Goal: Task Accomplishment & Management: Use online tool/utility

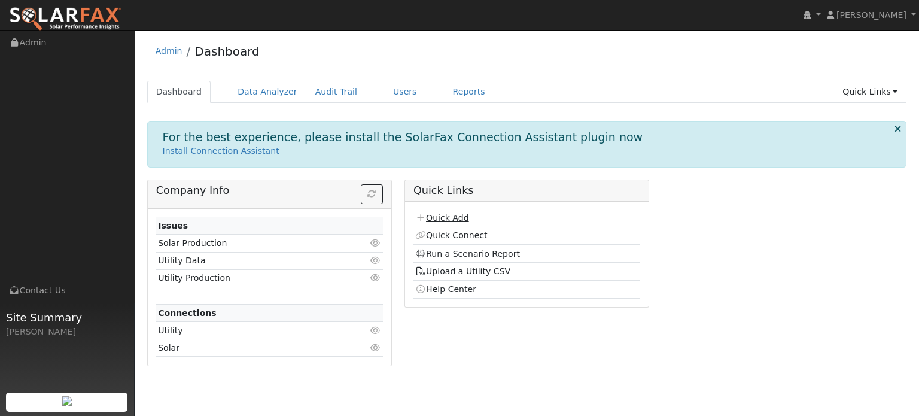
click at [463, 217] on link "Quick Add" at bounding box center [441, 218] width 53 height 10
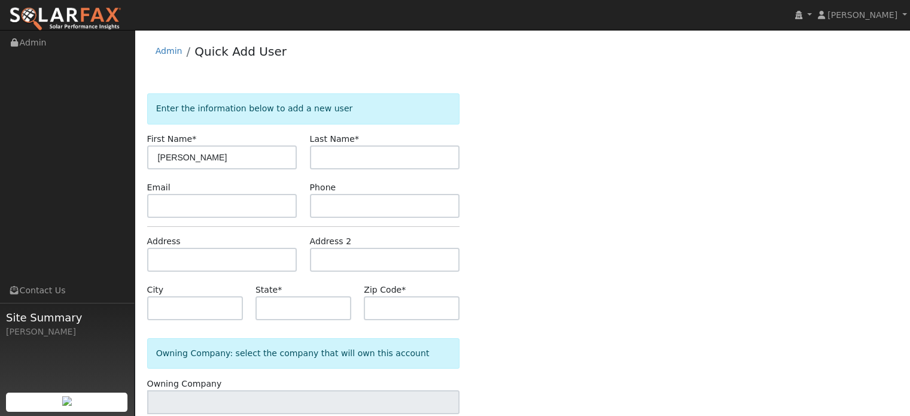
type input "[PERSON_NAME]"
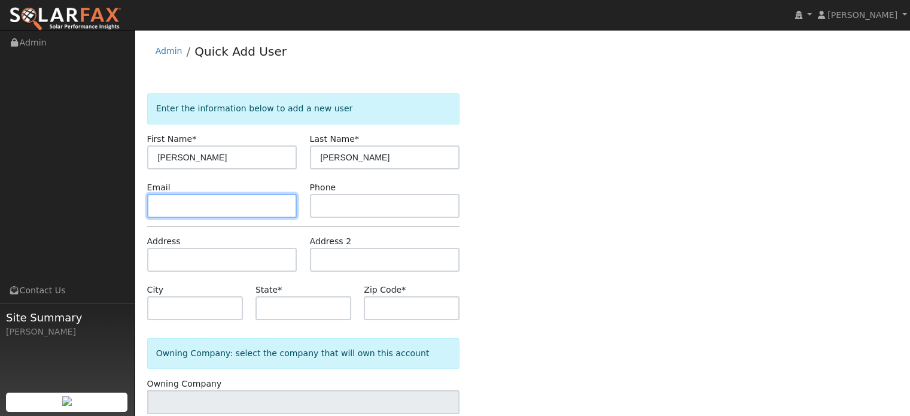
click at [235, 207] on input "text" at bounding box center [222, 206] width 150 height 24
paste input "han.com@gmail.com"
type input "han.com@gmail.com"
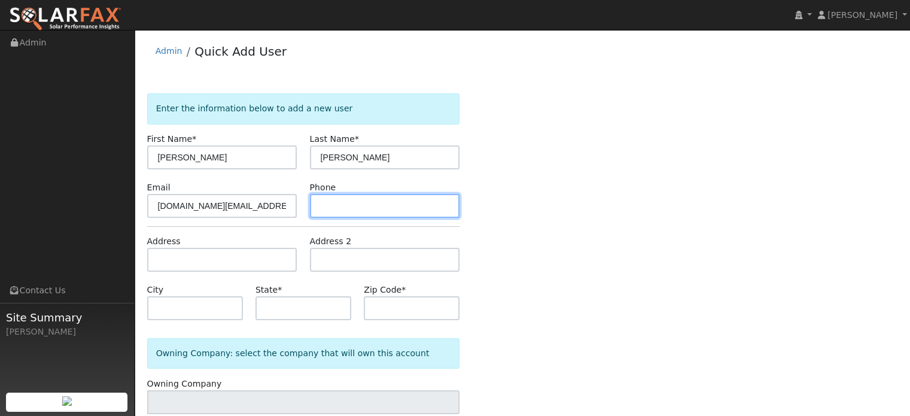
click at [380, 205] on input "text" at bounding box center [385, 206] width 150 height 24
paste input "(626) 230-3838"
type input "(626) 230-3838"
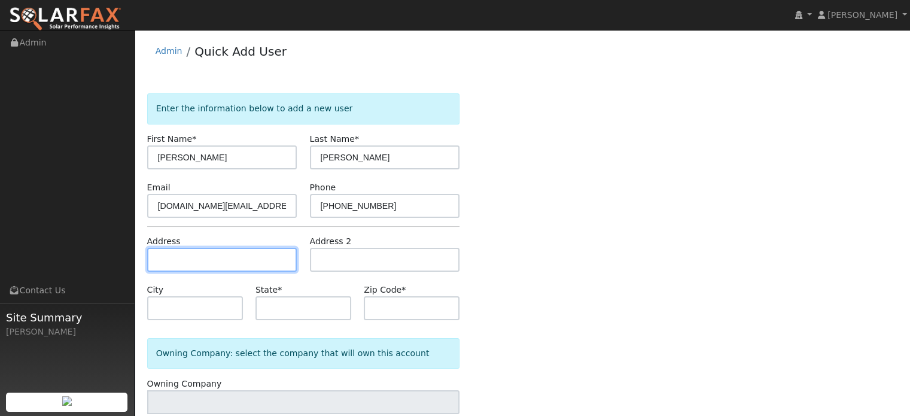
click at [240, 265] on input "text" at bounding box center [222, 260] width 150 height 24
paste input "15004 olive lane"
type input "15004 Olive Lane"
type input "La Mirada"
type input "CA"
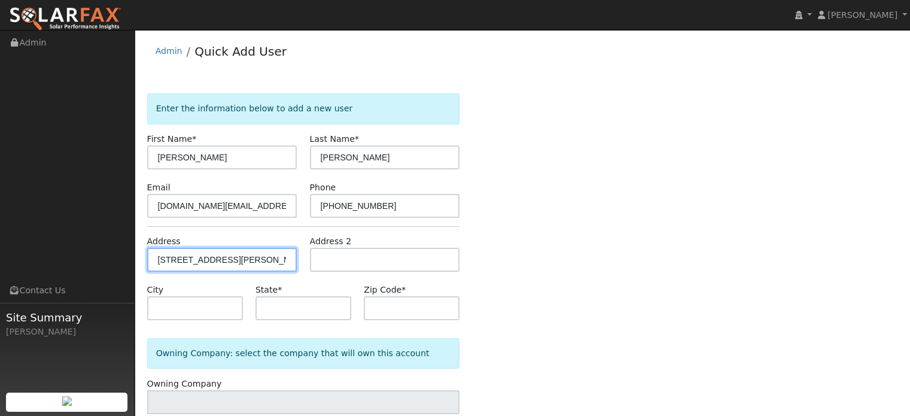
type input "90638"
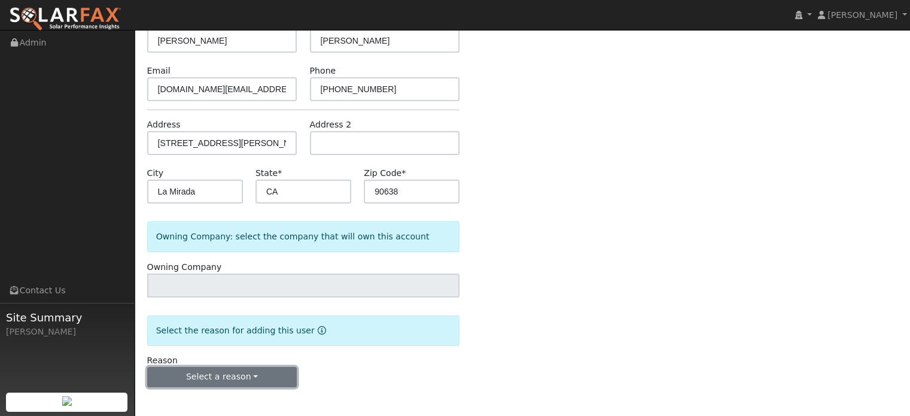
click at [254, 380] on button "Select a reason" at bounding box center [222, 377] width 150 height 20
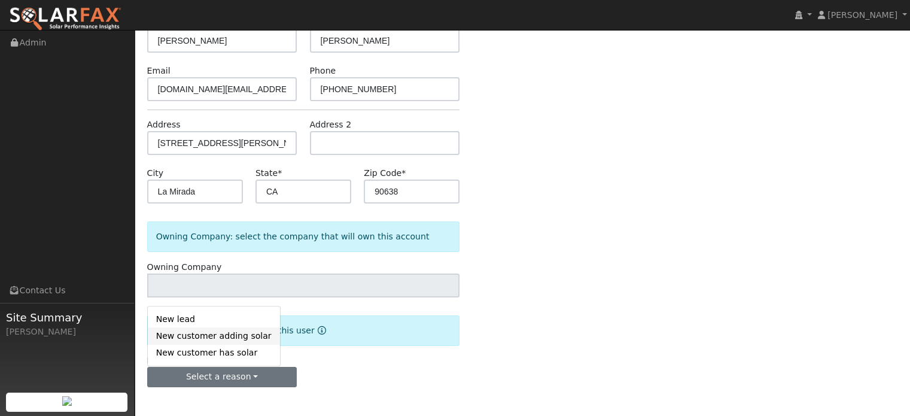
click at [244, 333] on link "New customer adding solar" at bounding box center [214, 336] width 132 height 17
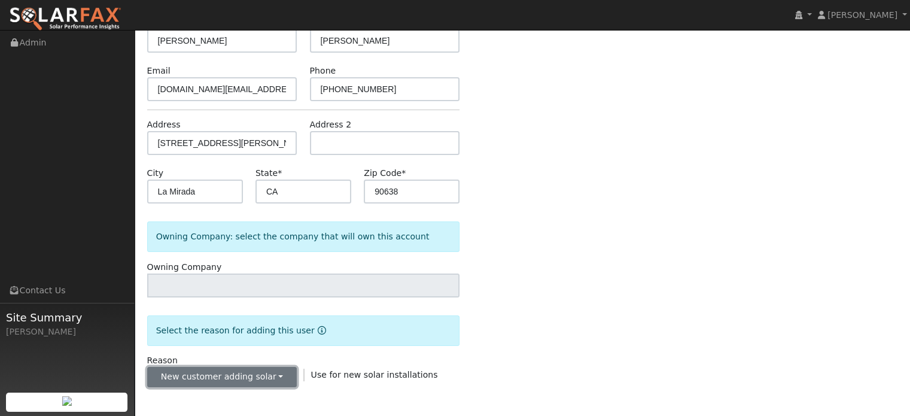
click at [258, 374] on button "New customer adding solar" at bounding box center [222, 377] width 150 height 20
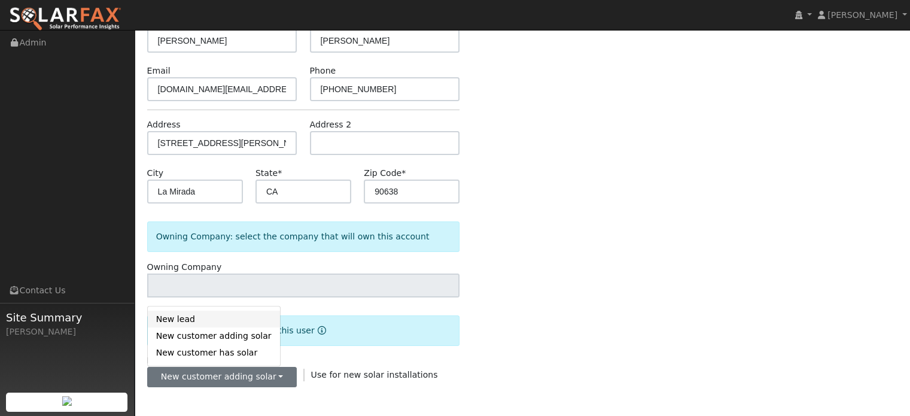
click at [241, 319] on link "New lead" at bounding box center [214, 318] width 132 height 17
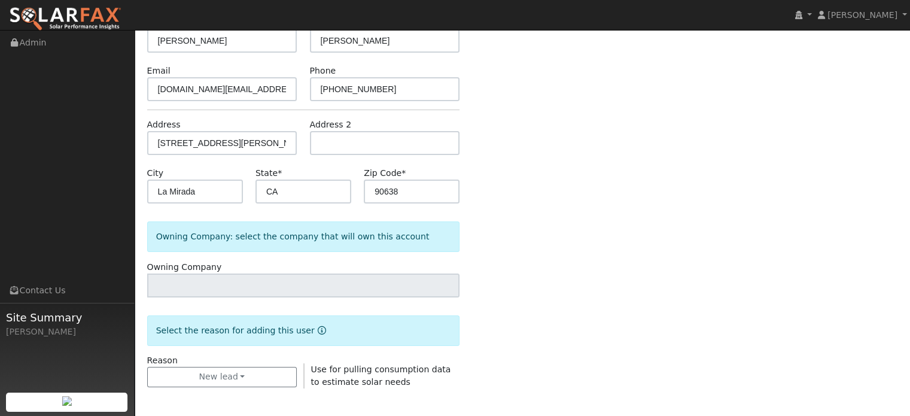
scroll to position [118, 0]
click at [552, 304] on div "Enter the information below to add a new user First Name * Huey Last Name * Han…" at bounding box center [522, 192] width 751 height 435
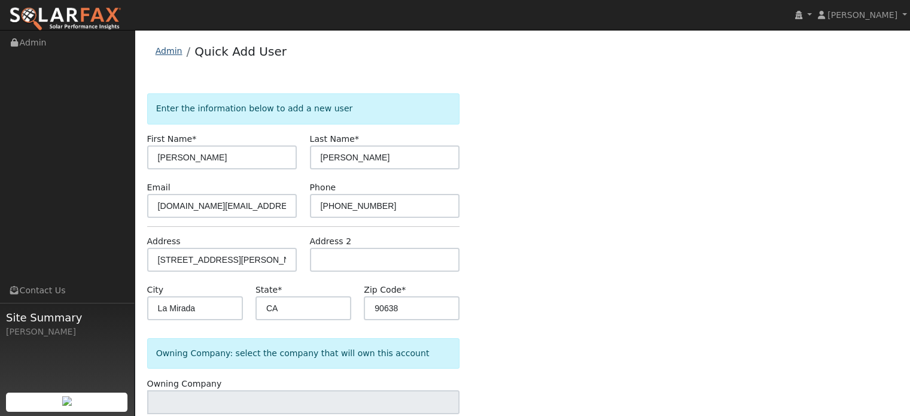
click at [175, 50] on link "Admin" at bounding box center [168, 51] width 27 height 10
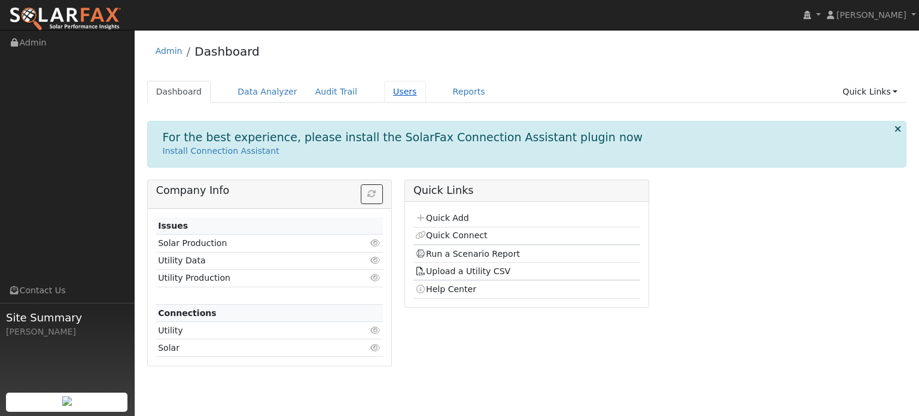
click at [386, 93] on link "Users" at bounding box center [405, 92] width 42 height 22
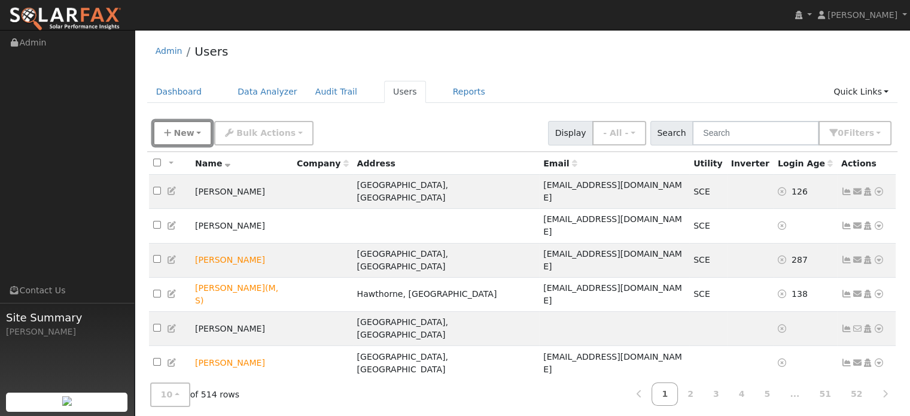
click at [173, 126] on button "New" at bounding box center [182, 133] width 59 height 25
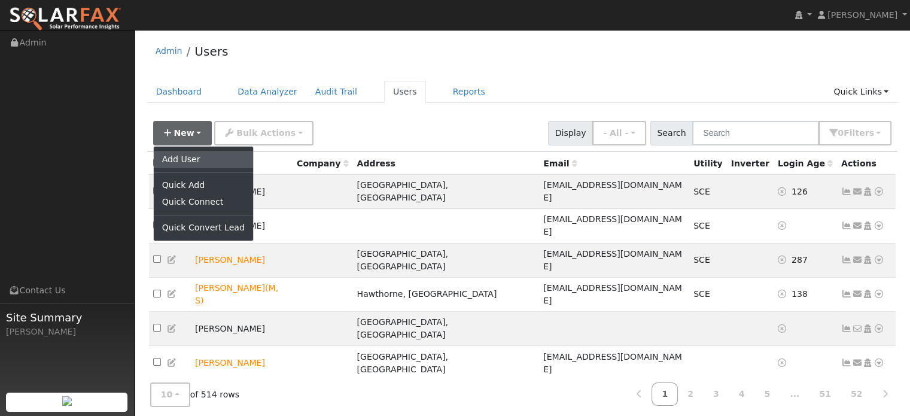
click at [193, 161] on link "Add User" at bounding box center [203, 159] width 99 height 17
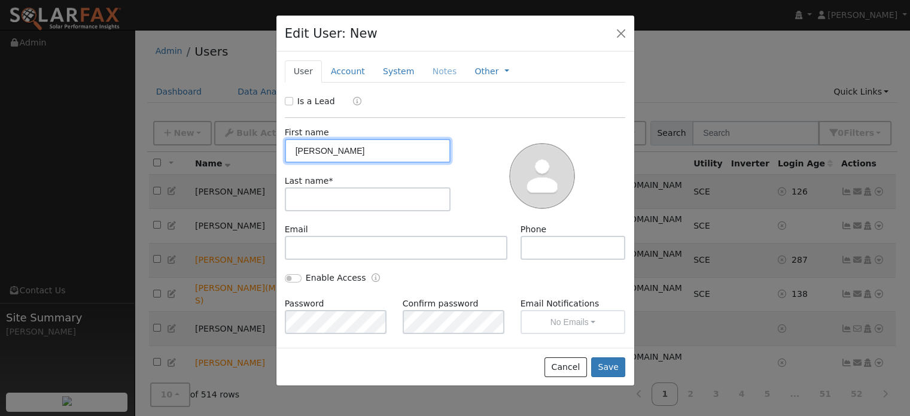
type input "Huey"
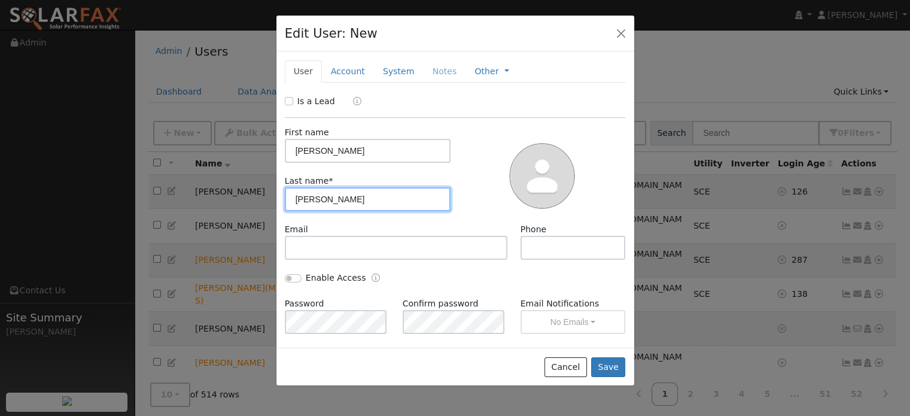
type input "Han"
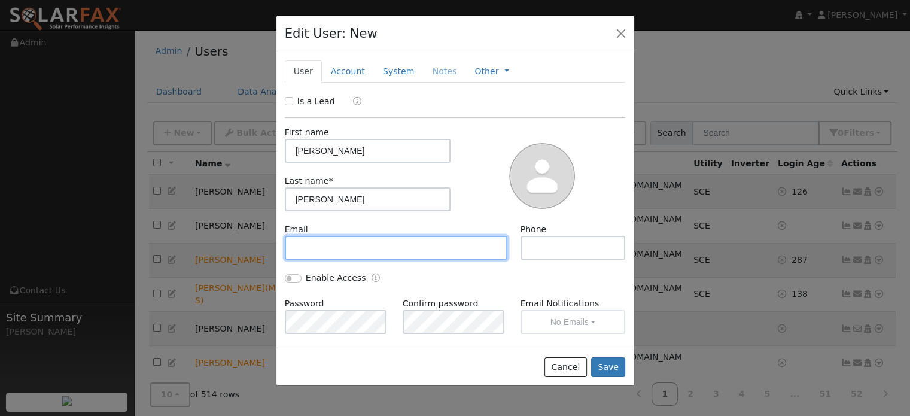
click at [367, 247] on input "text" at bounding box center [396, 248] width 223 height 24
paste input "han.com@gmail.com"
type input "[DOMAIN_NAME][EMAIL_ADDRESS][DOMAIN_NAME]"
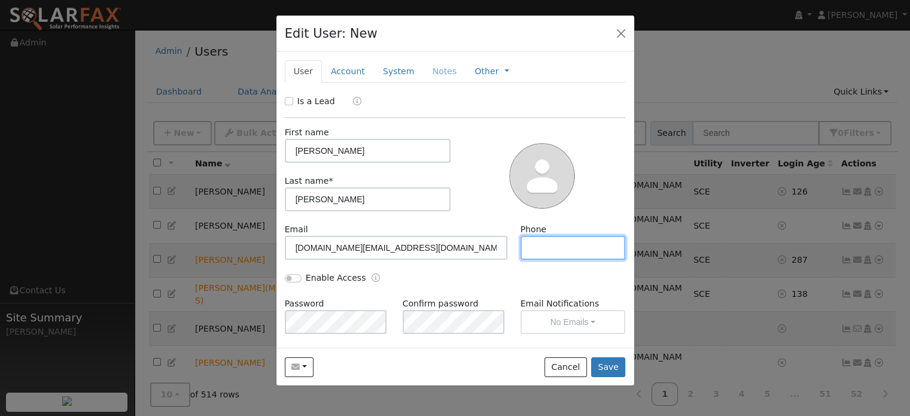
click at [577, 248] on input "text" at bounding box center [572, 248] width 105 height 24
paste input "(626) 230-3838"
type input "(626) 230-3838"
click at [291, 280] on input "Enable Access" at bounding box center [293, 278] width 17 height 8
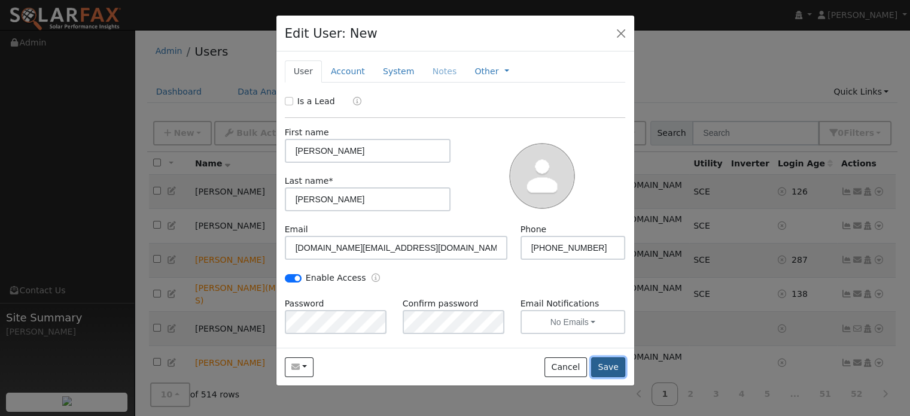
click at [605, 363] on button "Save" at bounding box center [608, 367] width 35 height 20
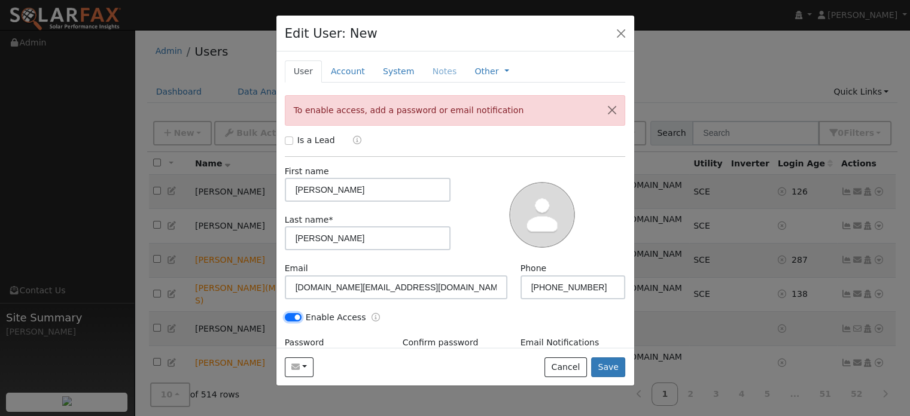
click at [291, 319] on input "Enable Access" at bounding box center [293, 317] width 17 height 8
checkbox input "false"
click at [603, 365] on button "Save" at bounding box center [608, 367] width 35 height 20
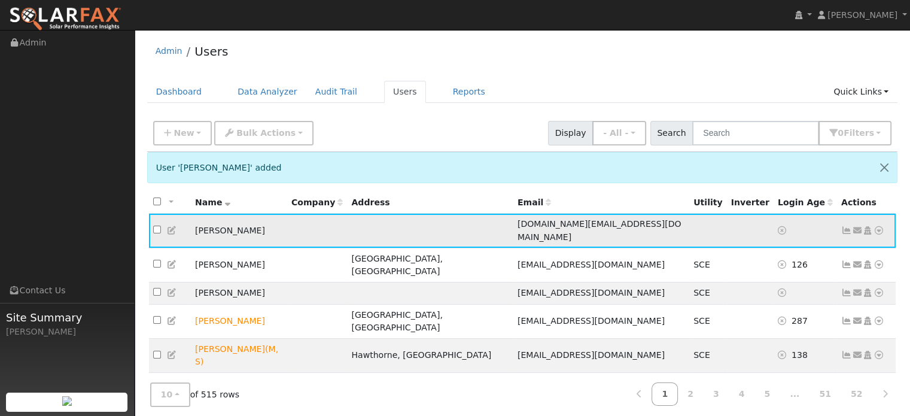
click at [879, 226] on icon at bounding box center [878, 230] width 11 height 8
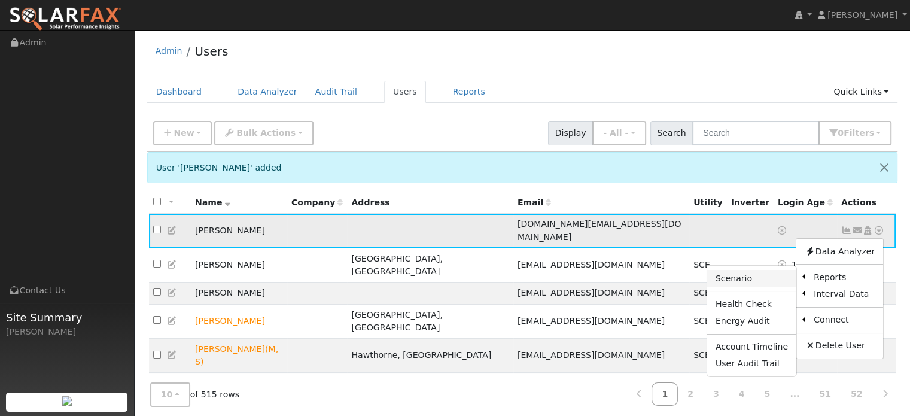
click at [775, 270] on link "Scenario" at bounding box center [751, 278] width 89 height 17
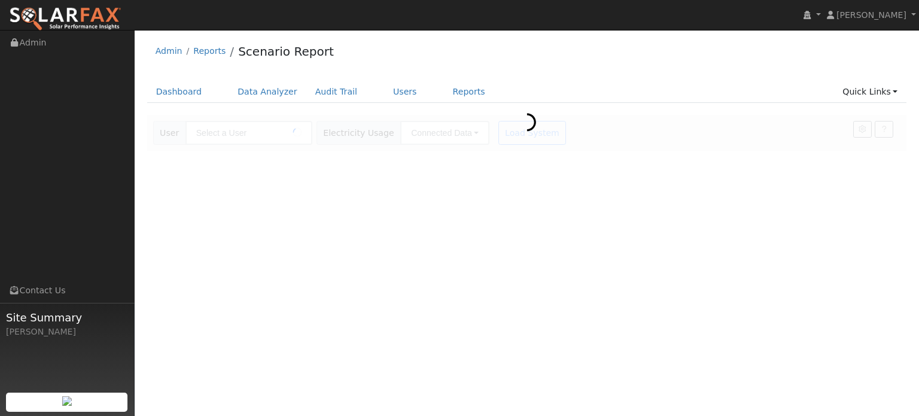
type input "[PERSON_NAME]"
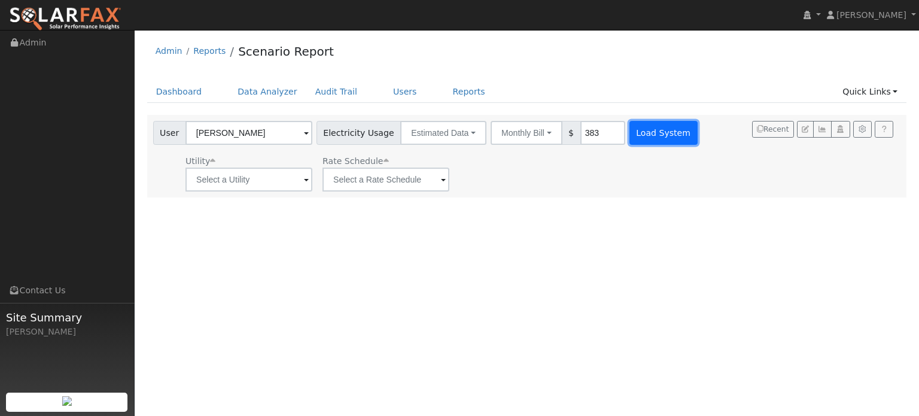
click at [661, 138] on button "Load System" at bounding box center [663, 133] width 68 height 24
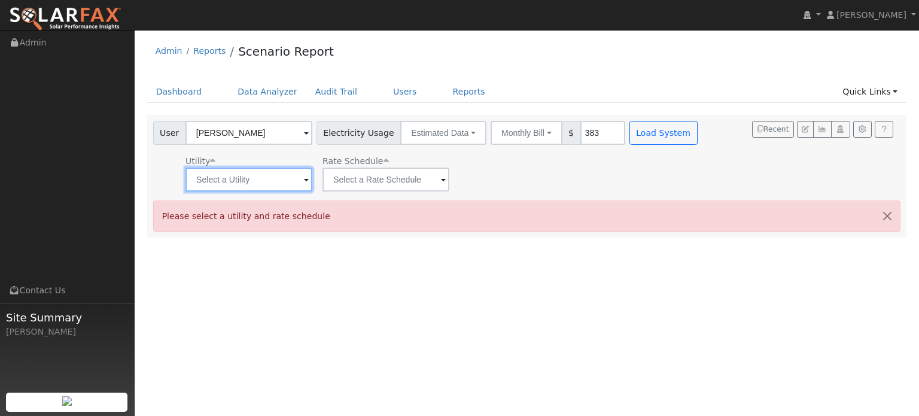
click at [298, 185] on input "text" at bounding box center [248, 179] width 127 height 24
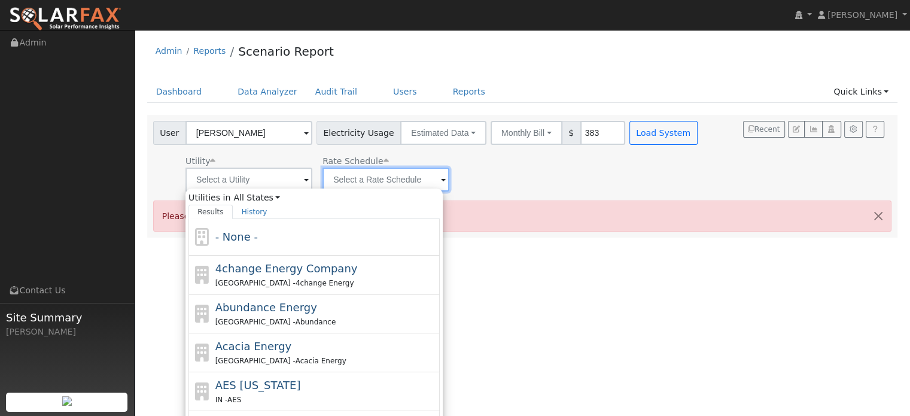
click at [432, 179] on input "text" at bounding box center [385, 179] width 127 height 24
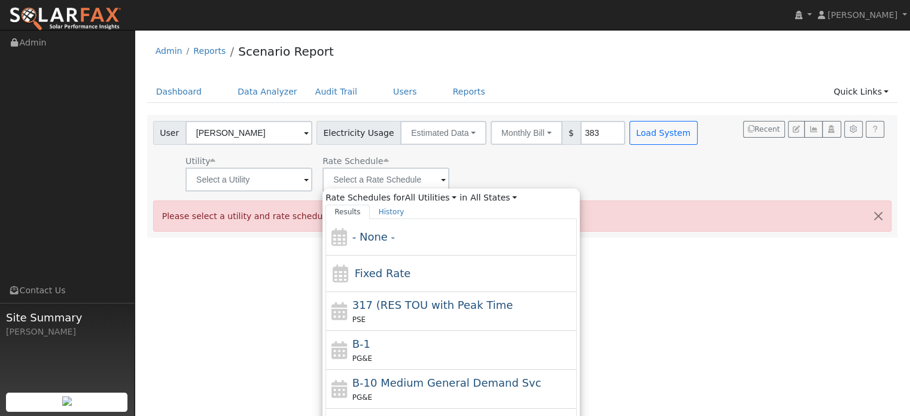
click at [553, 176] on div "Utility Rate Schedule Rate Schedules for All Utilities All Utilities in All Sta…" at bounding box center [426, 171] width 551 height 41
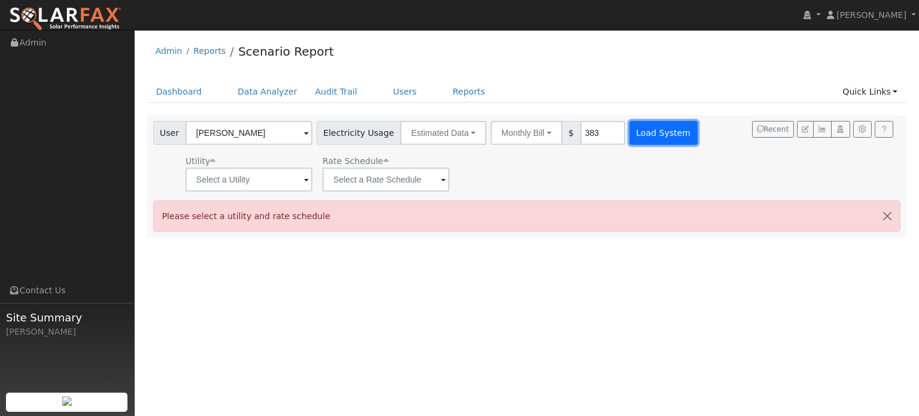
click at [629, 132] on button "Load System" at bounding box center [663, 133] width 68 height 24
click at [859, 130] on icon "button" at bounding box center [862, 129] width 9 height 7
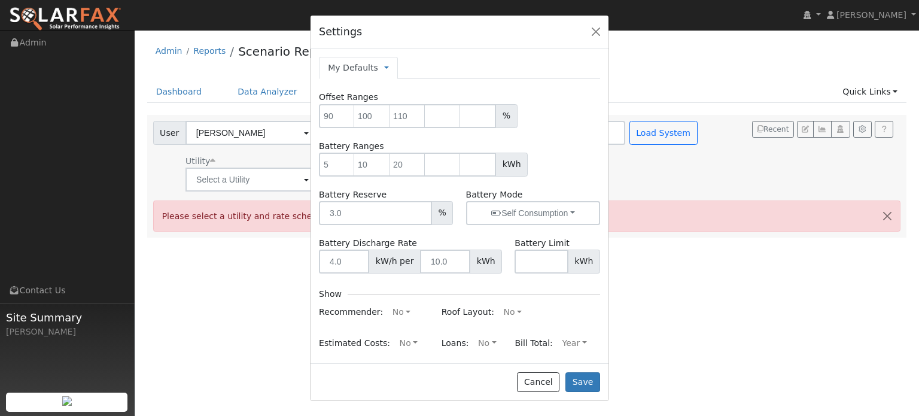
click at [768, 141] on div "Settings My Defaults Temporary My Defaults Company Defaults System Defaults Off…" at bounding box center [459, 208] width 919 height 416
click at [540, 377] on button "Cancel" at bounding box center [538, 382] width 42 height 20
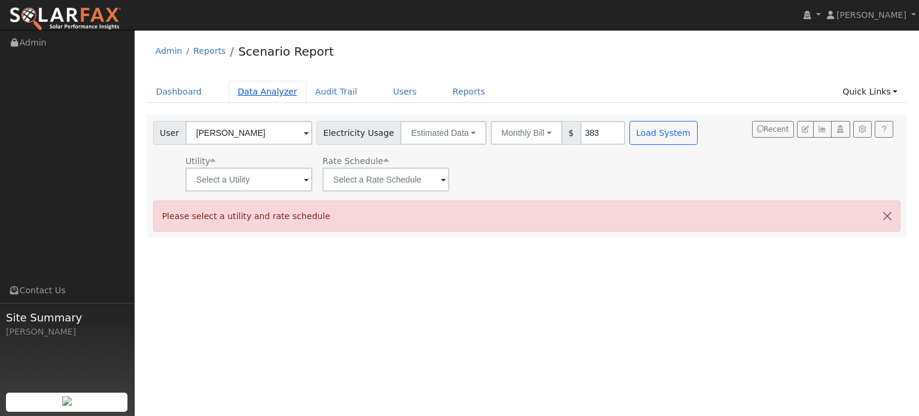
click at [261, 90] on link "Data Analyzer" at bounding box center [267, 92] width 78 height 22
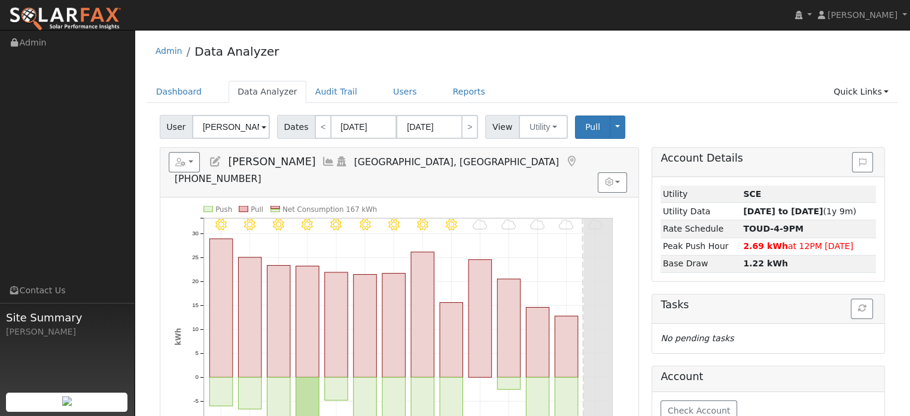
click at [261, 123] on span at bounding box center [263, 128] width 5 height 14
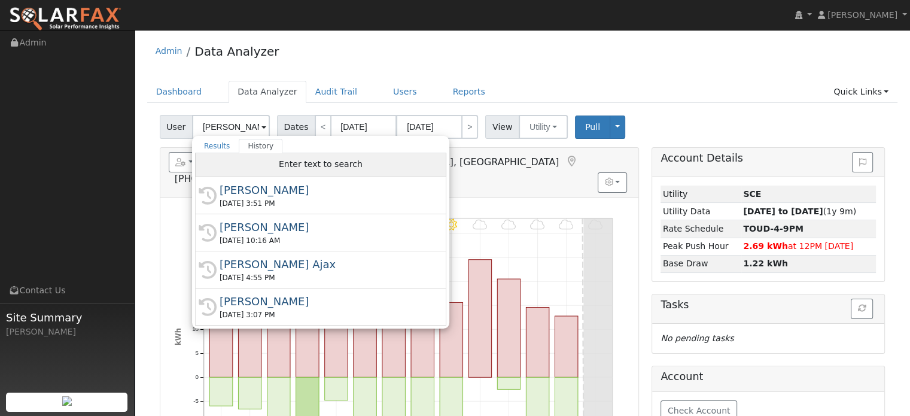
click at [305, 167] on span "Enter text to search" at bounding box center [321, 164] width 84 height 10
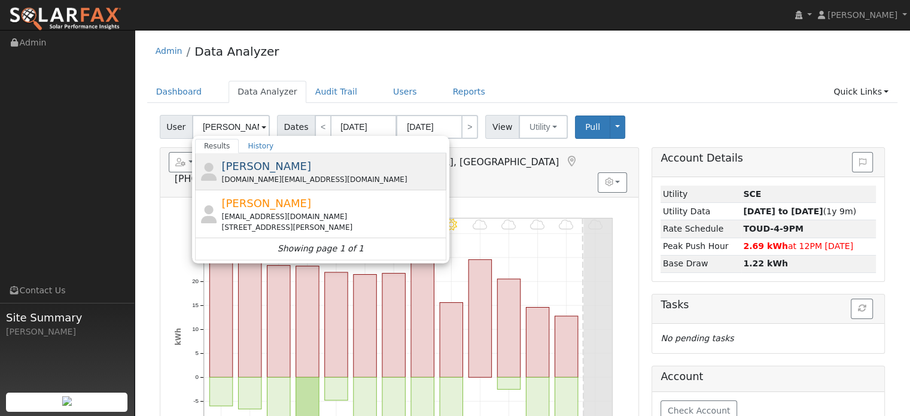
click at [315, 170] on div "[PERSON_NAME] Han [DOMAIN_NAME][EMAIL_ADDRESS][DOMAIN_NAME]" at bounding box center [332, 171] width 222 height 27
type input "[PERSON_NAME]"
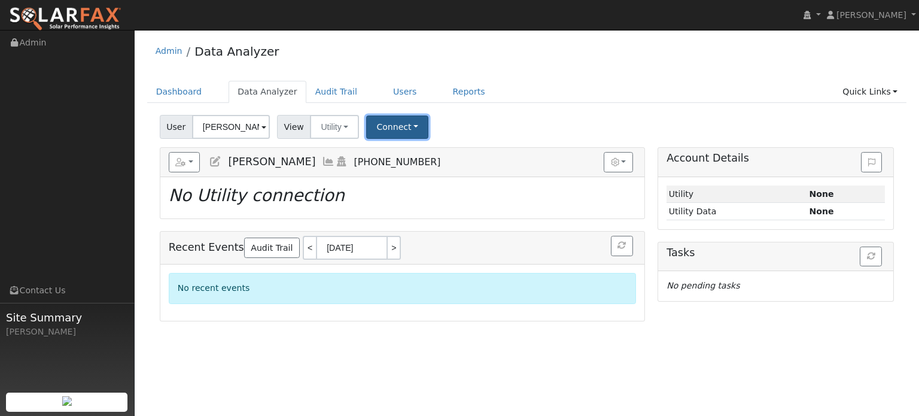
click at [411, 130] on button "Connect" at bounding box center [397, 126] width 62 height 23
click at [469, 126] on div "User [PERSON_NAME] Account Default Account Default Account Primary Account Date…" at bounding box center [526, 125] width 739 height 28
click at [349, 136] on button "Utility" at bounding box center [334, 127] width 49 height 24
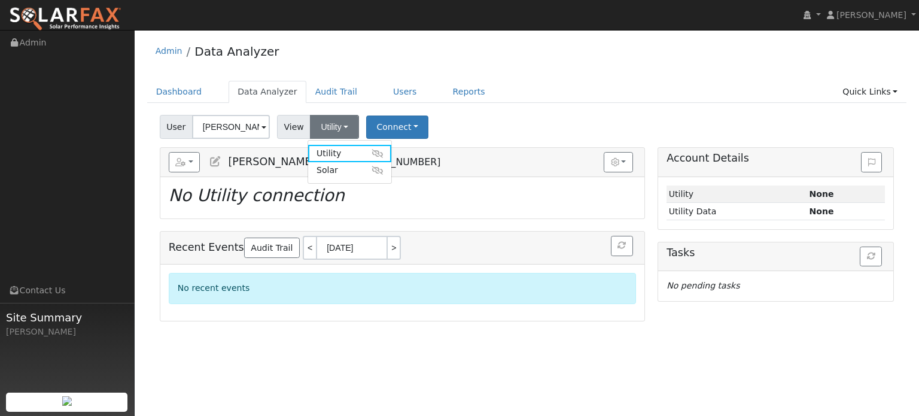
click at [467, 184] on div "9/30 - MostlyCloudy 9/29 - Cloudy 9/28 - Cloudy 9/27 - Cloudy 9/26 - Cloudy 9/2…" at bounding box center [402, 197] width 484 height 41
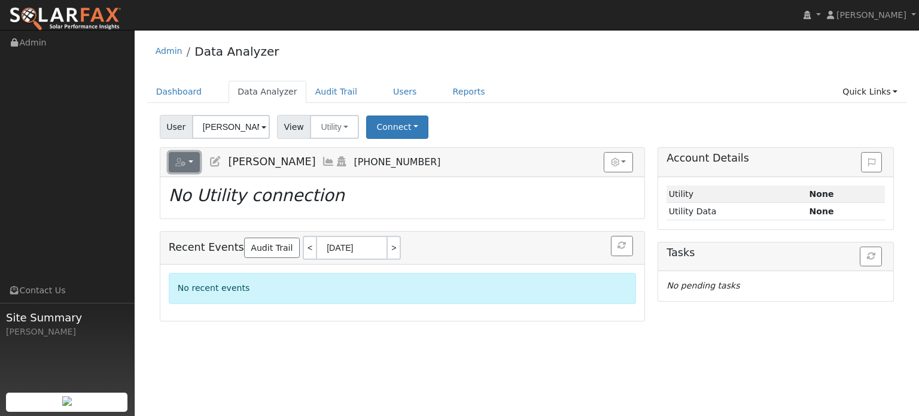
click at [191, 166] on button "button" at bounding box center [185, 162] width 32 height 20
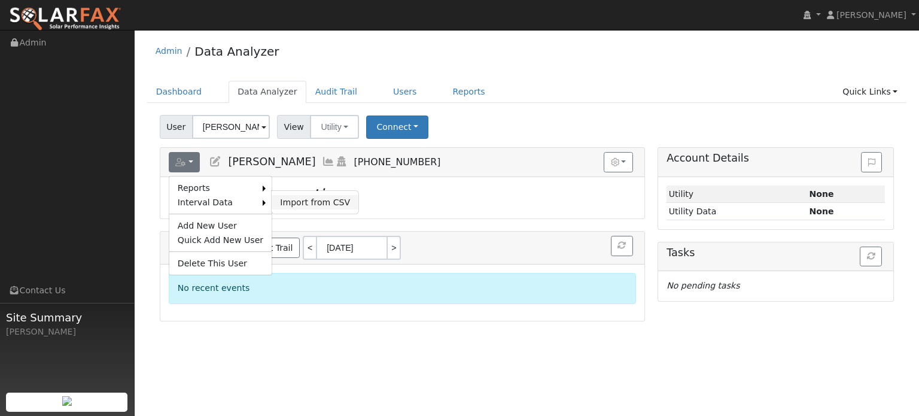
click at [298, 202] on link "Import from CSV" at bounding box center [315, 202] width 87 height 14
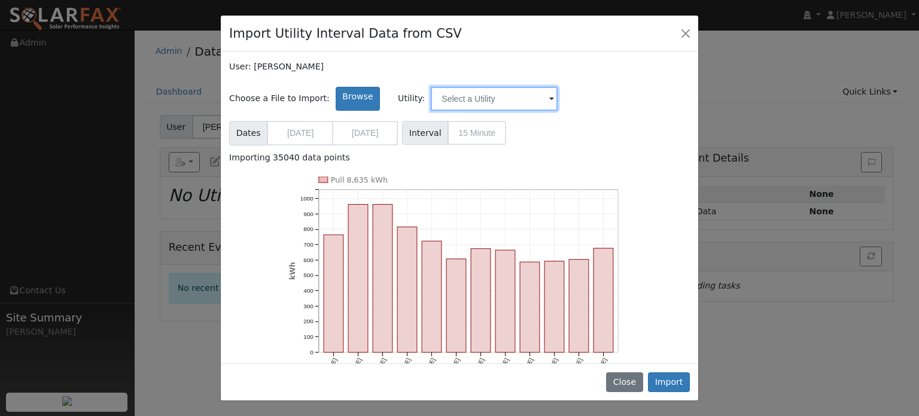
click at [521, 103] on input "text" at bounding box center [494, 99] width 127 height 24
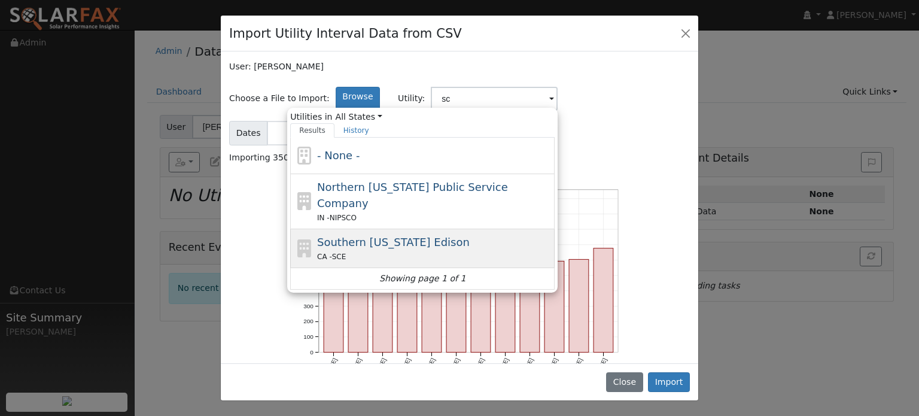
click at [466, 234] on div "Southern California Edison CA - SCE" at bounding box center [434, 248] width 235 height 29
type input "Southern [US_STATE] Edison"
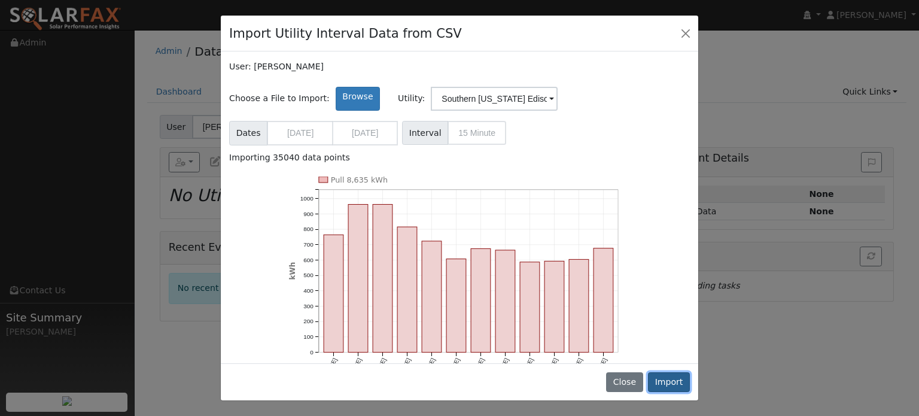
click at [677, 385] on button "Import" at bounding box center [669, 382] width 42 height 20
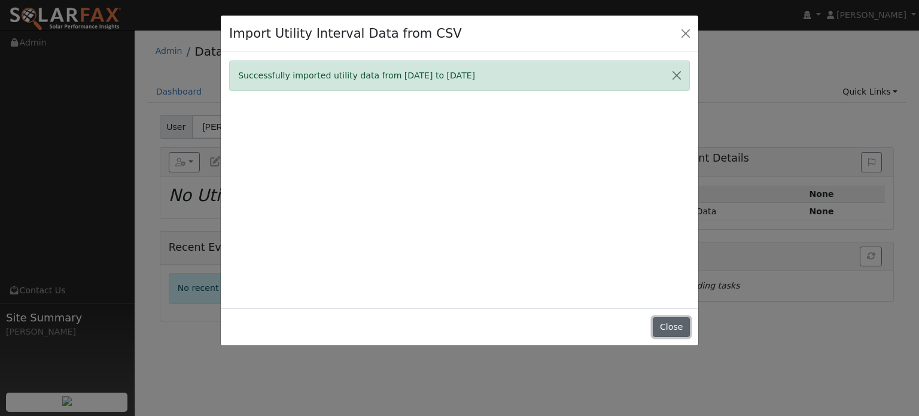
click at [675, 330] on button "Close" at bounding box center [670, 327] width 36 height 20
type input "[DATE]"
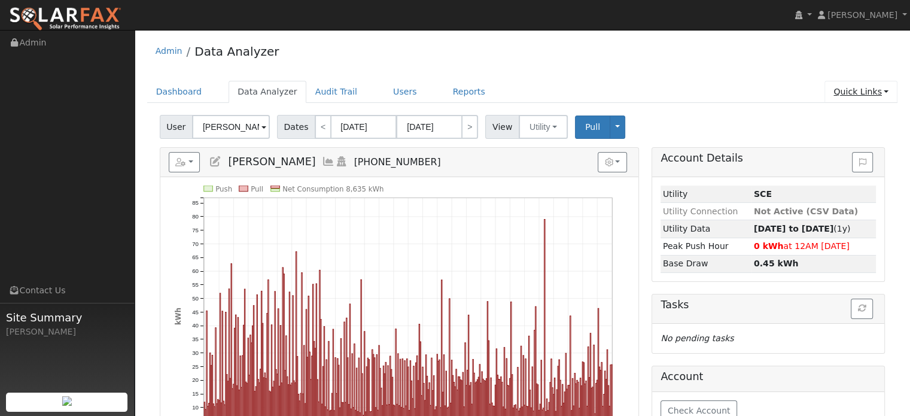
click at [883, 87] on link "Quick Links" at bounding box center [860, 92] width 73 height 22
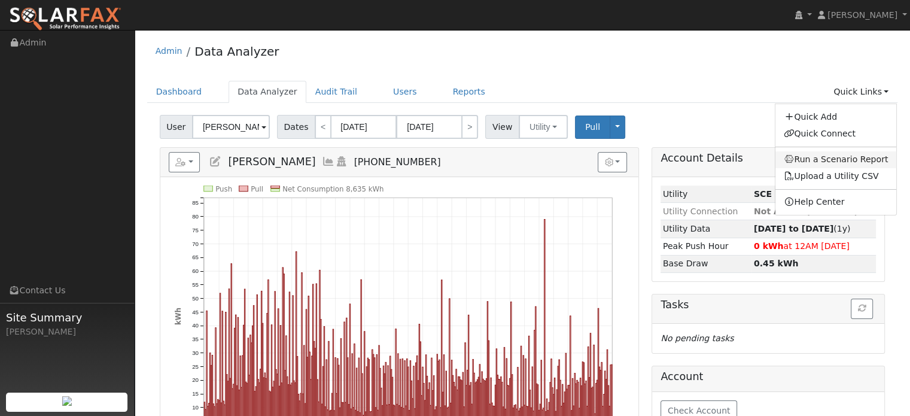
click at [867, 155] on link "Run a Scenario Report" at bounding box center [835, 159] width 121 height 17
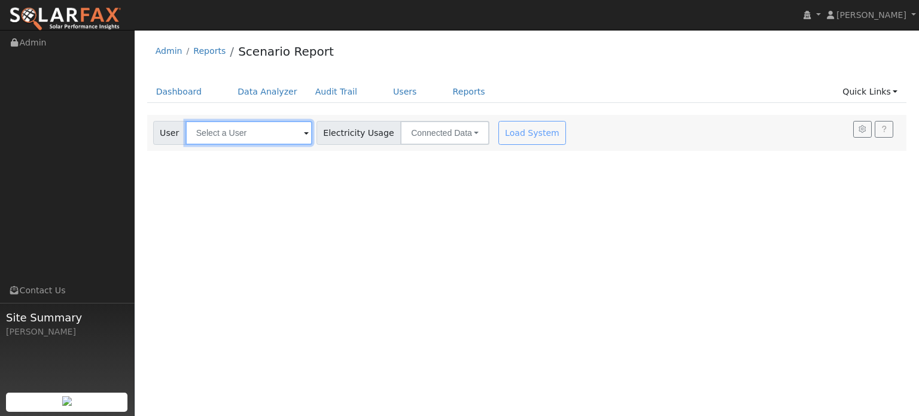
click at [295, 136] on input "text" at bounding box center [248, 133] width 127 height 24
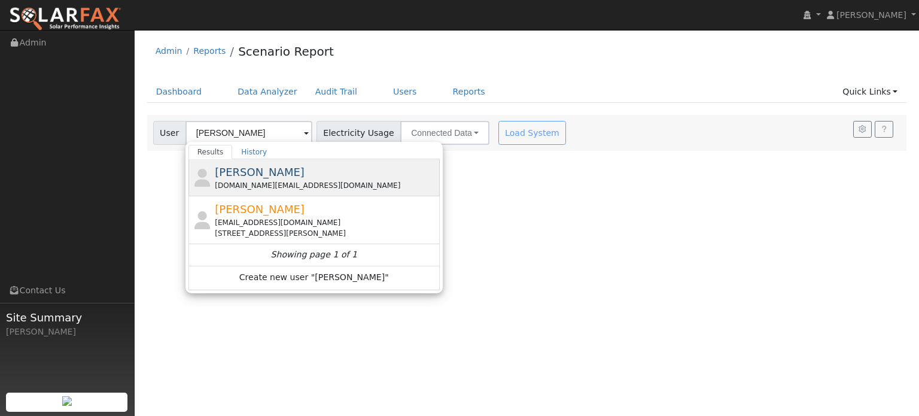
click at [295, 172] on div "[PERSON_NAME] Han [DOMAIN_NAME][EMAIL_ADDRESS][DOMAIN_NAME]" at bounding box center [326, 177] width 222 height 27
type input "[PERSON_NAME]"
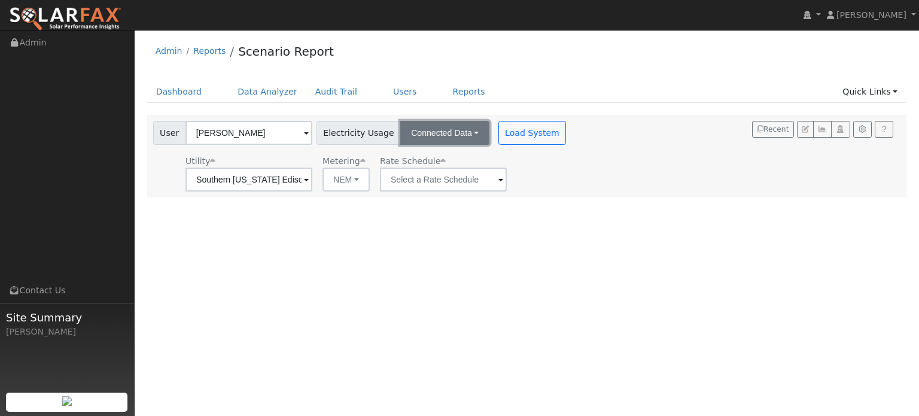
click at [458, 139] on button "Connected Data" at bounding box center [444, 133] width 89 height 24
click at [450, 191] on link "CSV Data" at bounding box center [445, 193] width 85 height 17
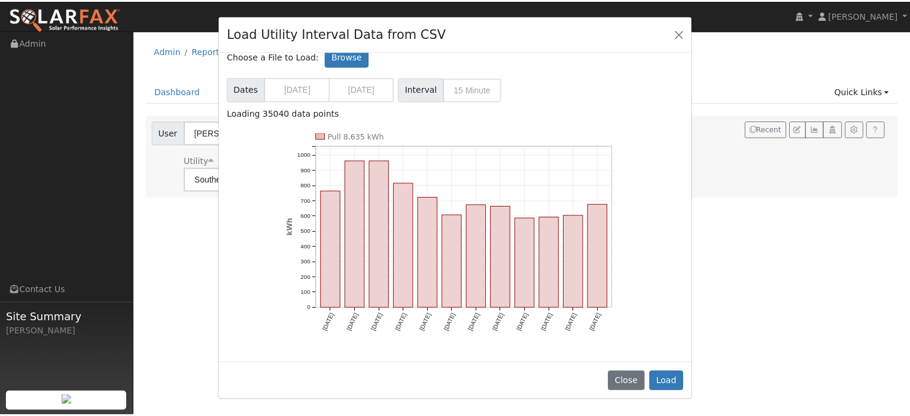
scroll to position [41, 0]
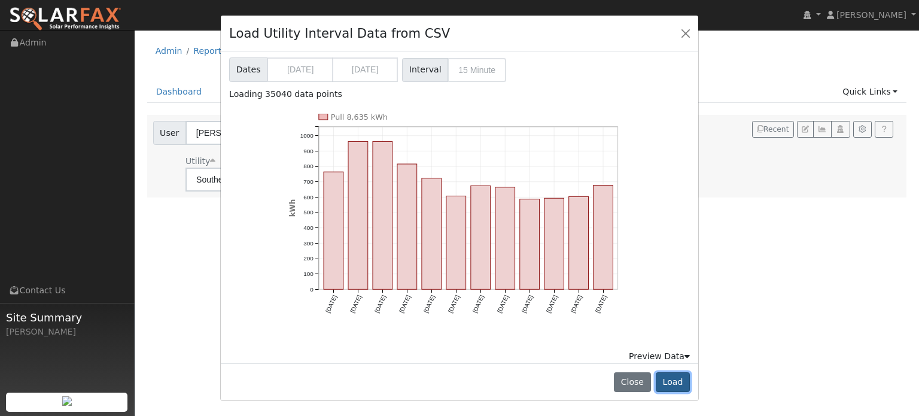
click at [674, 382] on button "Load" at bounding box center [672, 382] width 34 height 20
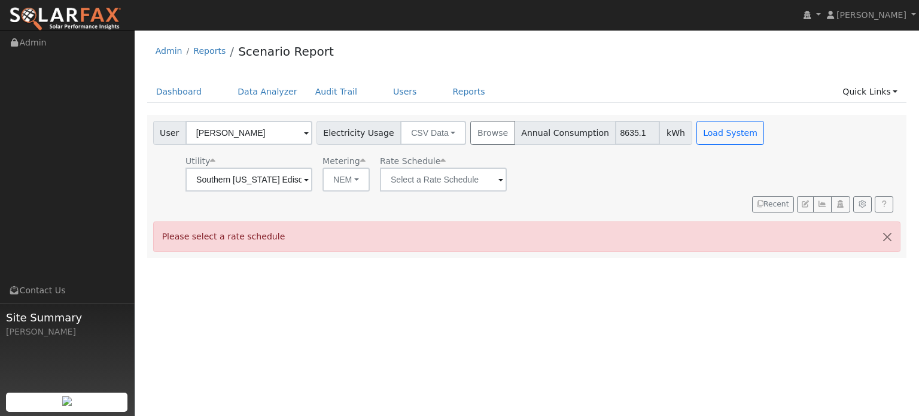
click at [499, 174] on span at bounding box center [500, 180] width 5 height 14
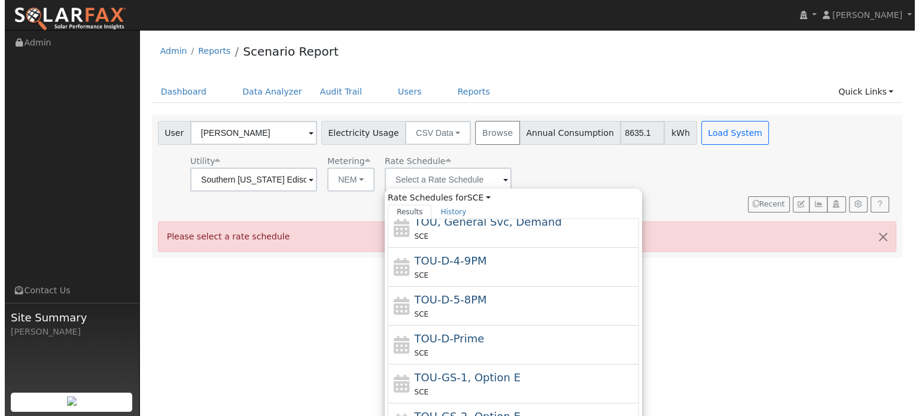
scroll to position [129, 0]
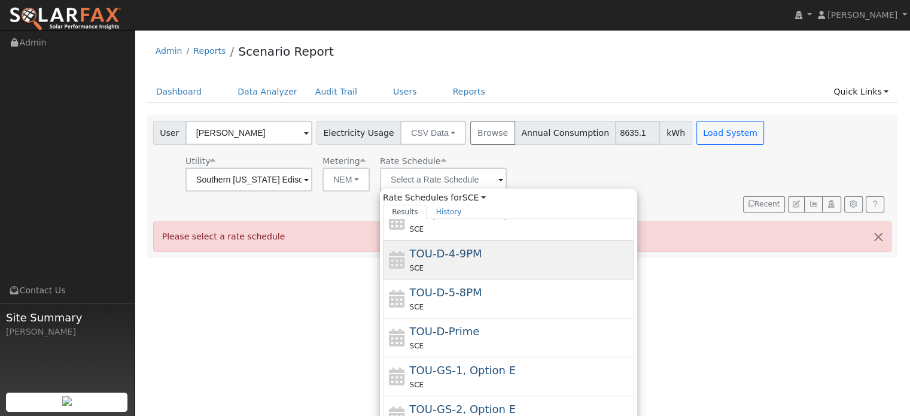
click at [533, 258] on div "TOU-D-4-9PM SCE" at bounding box center [521, 259] width 222 height 29
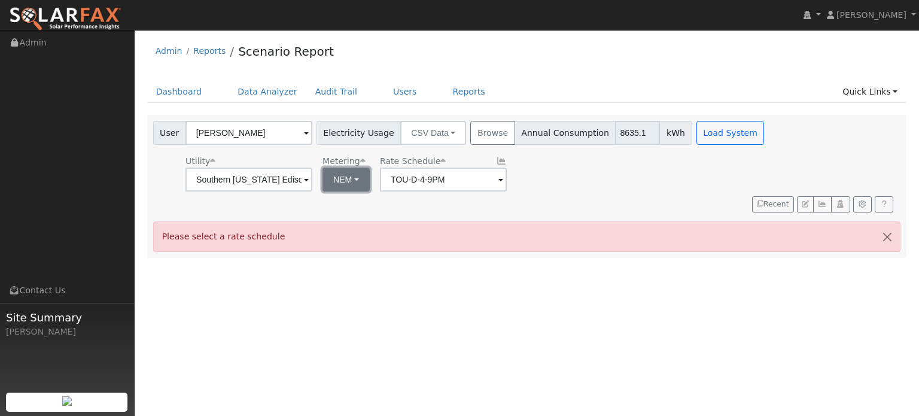
click at [354, 185] on button "NEM" at bounding box center [345, 179] width 47 height 24
click at [363, 224] on link "NBT" at bounding box center [363, 223] width 83 height 17
type input "TOU-D-PRIME"
click at [562, 184] on button "ACC Plus" at bounding box center [547, 179] width 65 height 24
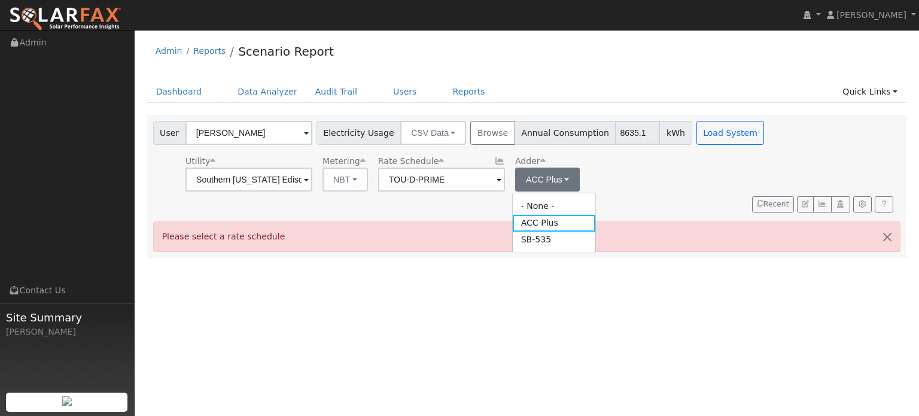
click at [607, 172] on div "Utility Southern [US_STATE] Edison Metering NBT NEM NBT Rate Schedule TOU-D-PRI…" at bounding box center [460, 171] width 618 height 41
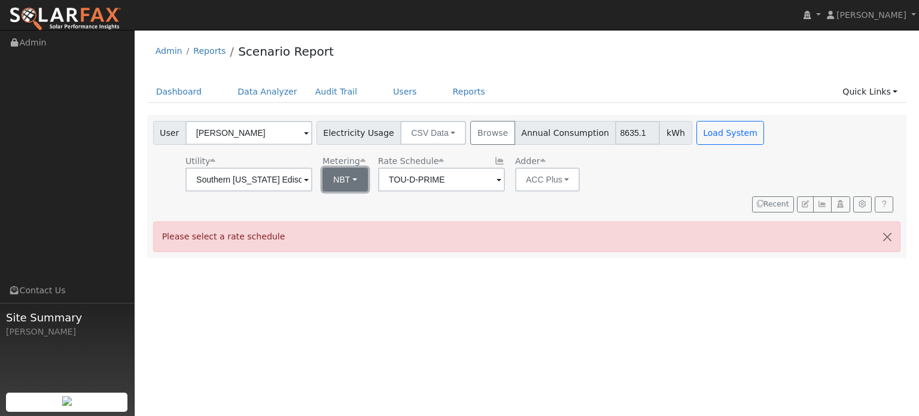
click at [351, 186] on button "NBT" at bounding box center [344, 179] width 45 height 24
click at [661, 186] on div "Utility Southern [US_STATE] Edison Metering NBT NEM NBT Rate Schedule TOU-D-PRI…" at bounding box center [460, 171] width 618 height 41
click at [544, 181] on button "ACC Plus" at bounding box center [547, 179] width 65 height 24
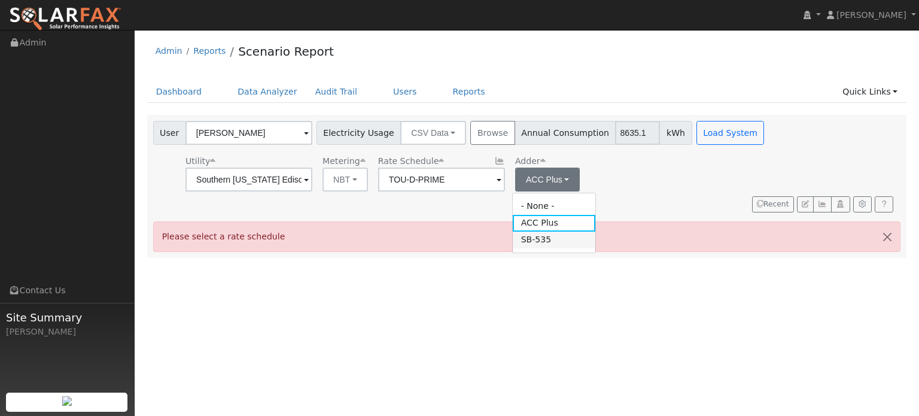
click at [560, 234] on link "SB-535" at bounding box center [554, 239] width 83 height 17
click at [557, 170] on button "SB-535" at bounding box center [543, 179] width 57 height 24
click at [556, 221] on link "ACC Plus" at bounding box center [554, 223] width 83 height 17
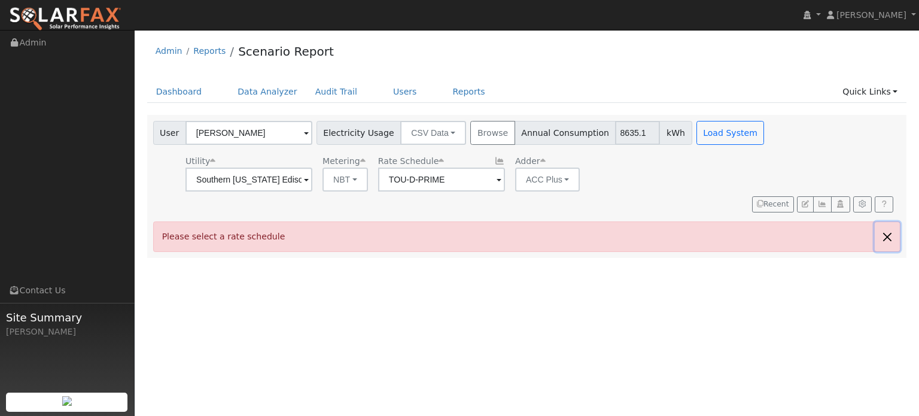
click at [887, 222] on button "button" at bounding box center [886, 236] width 25 height 29
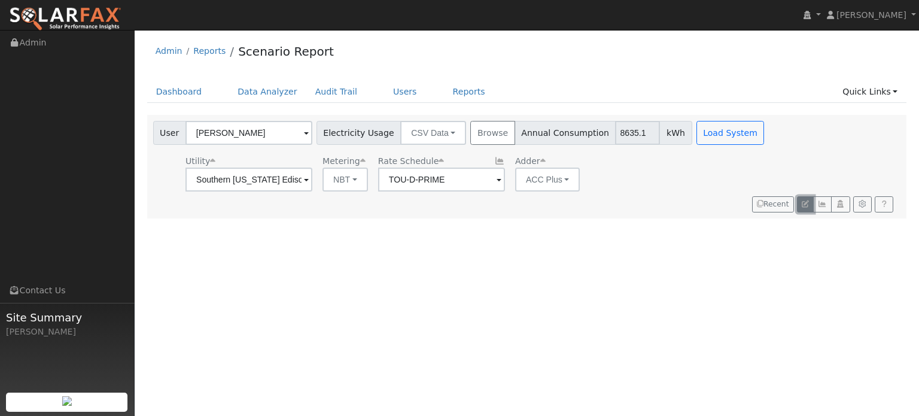
click at [806, 200] on icon "button" at bounding box center [804, 203] width 7 height 7
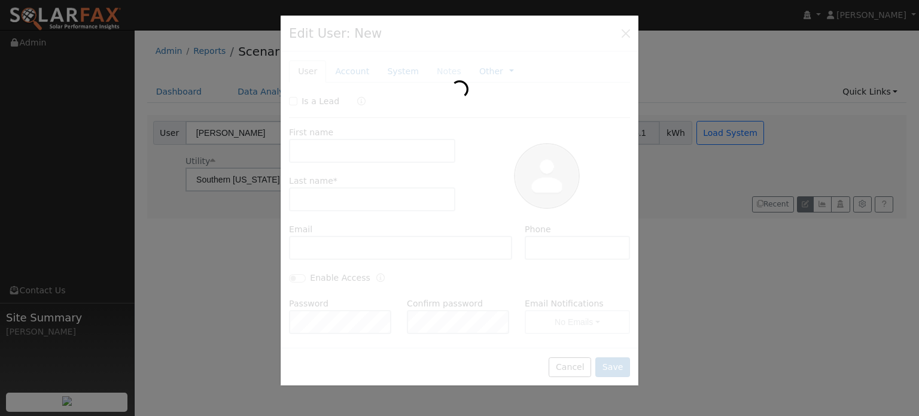
type input "[PERSON_NAME]"
type input "[DOMAIN_NAME][EMAIL_ADDRESS][DOMAIN_NAME]"
type input "[PHONE_NUMBER]"
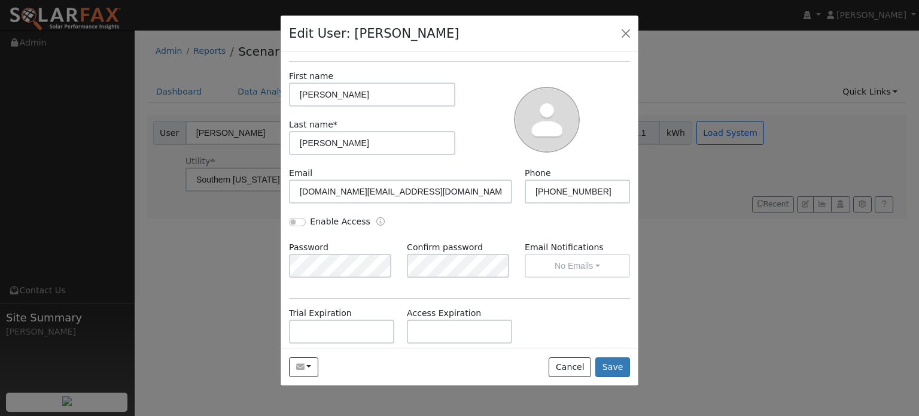
scroll to position [0, 0]
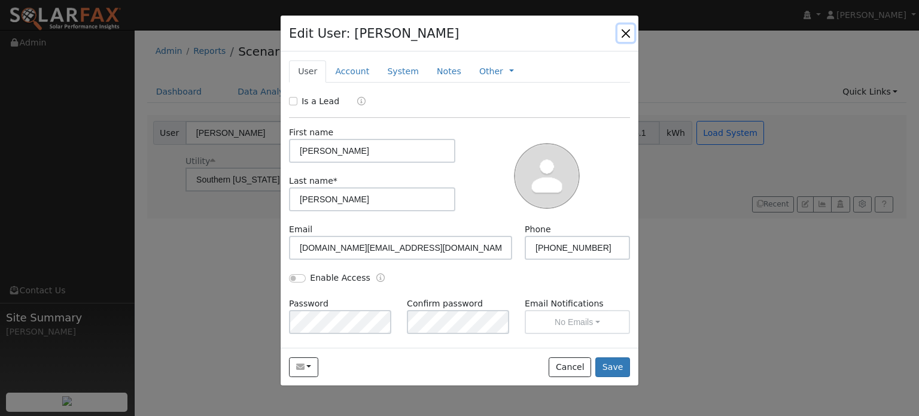
click at [624, 31] on button "button" at bounding box center [625, 33] width 17 height 17
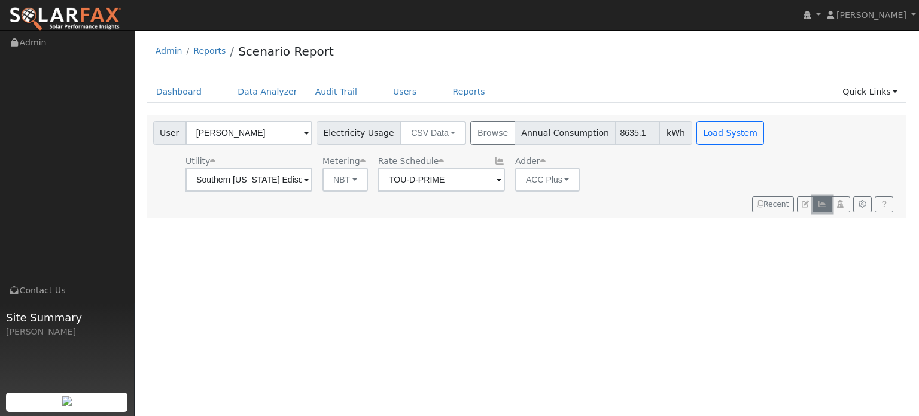
click at [830, 196] on button "button" at bounding box center [822, 204] width 19 height 17
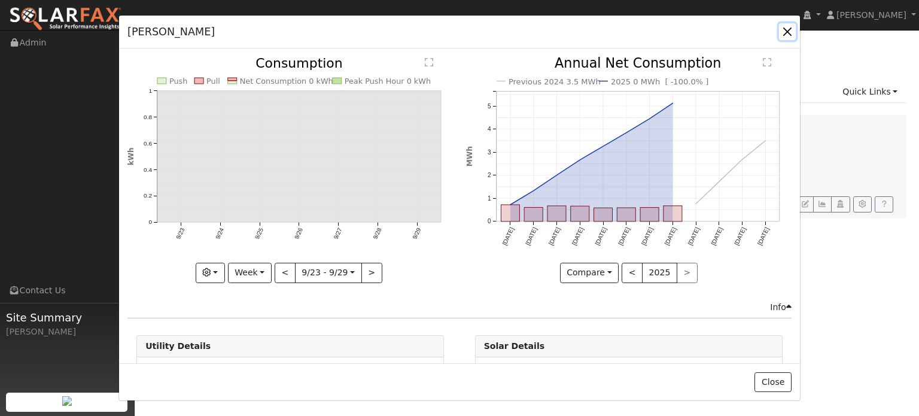
click at [789, 33] on button "button" at bounding box center [787, 31] width 17 height 17
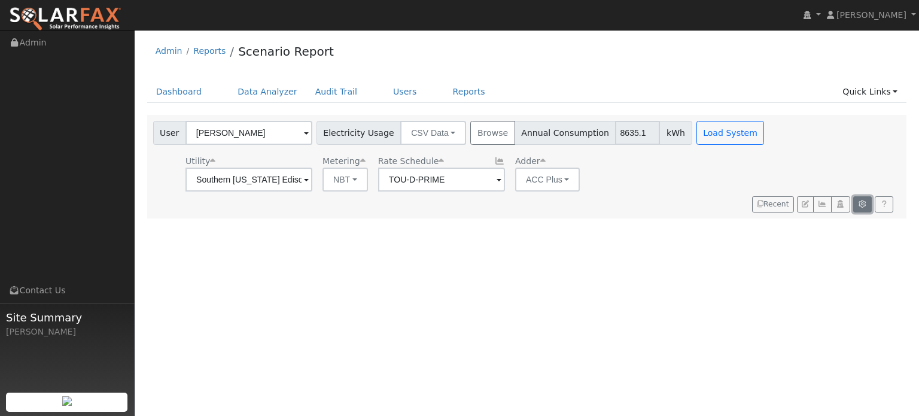
click at [861, 200] on icon "button" at bounding box center [862, 203] width 9 height 7
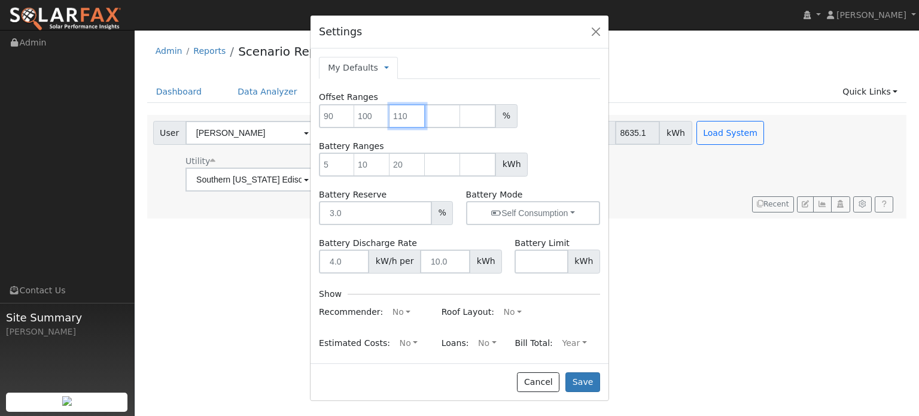
click at [405, 115] on input "number" at bounding box center [407, 116] width 36 height 24
type input "150"
click at [333, 112] on input "150" at bounding box center [337, 116] width 36 height 24
click at [373, 117] on input "number" at bounding box center [372, 116] width 36 height 24
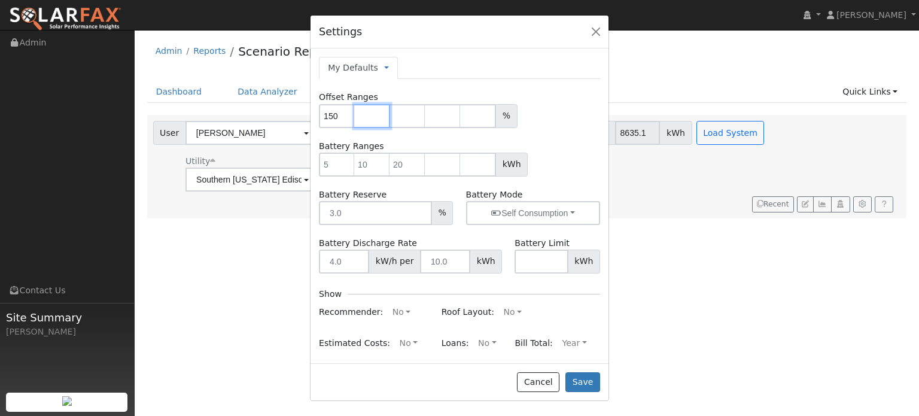
click at [373, 117] on input "number" at bounding box center [372, 116] width 36 height 24
type input "100"
type input "150"
click at [399, 115] on input "number" at bounding box center [407, 116] width 36 height 24
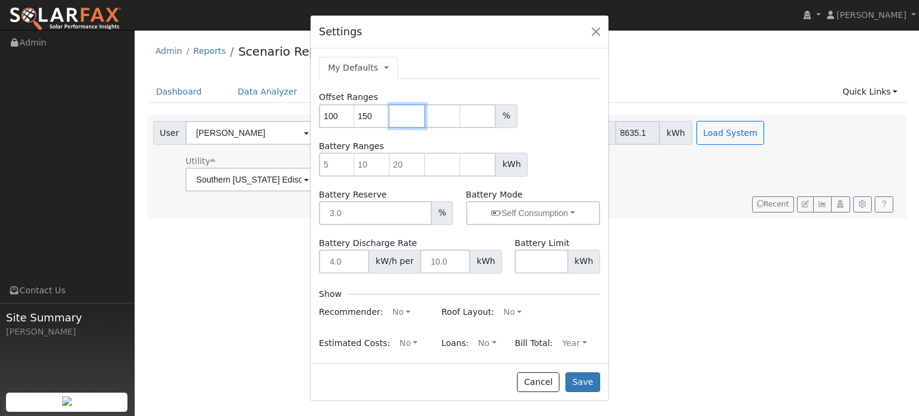
click at [399, 115] on input "number" at bounding box center [407, 116] width 36 height 24
type input "90"
type input "100"
type input "150"
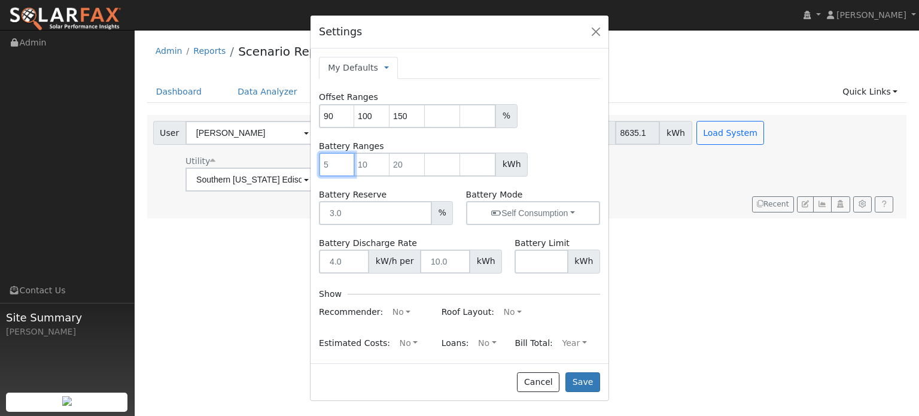
click at [333, 166] on input "number" at bounding box center [337, 165] width 36 height 24
type input "30.6"
click at [369, 170] on input "number" at bounding box center [372, 165] width 36 height 24
type input "40.8"
type input "0"
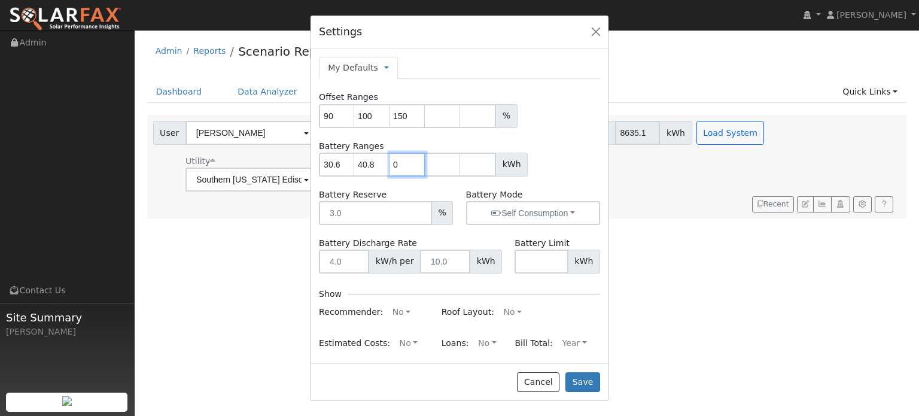
click at [414, 167] on input "0" at bounding box center [407, 165] width 36 height 24
type input "0"
type input "30.6"
type input "40.8"
click at [319, 166] on input "0" at bounding box center [337, 165] width 36 height 24
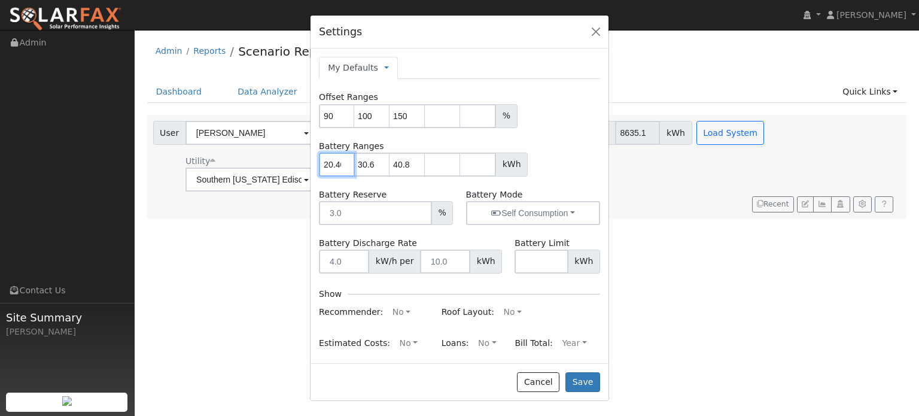
type input "20.40"
click at [557, 164] on div "20.40 30.6 40.8 kWh" at bounding box center [459, 165] width 281 height 24
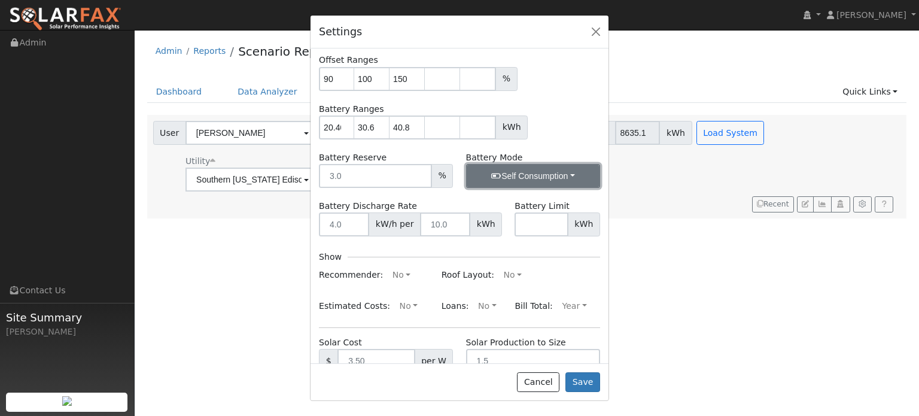
click at [541, 166] on button "Self Consumption" at bounding box center [533, 176] width 134 height 24
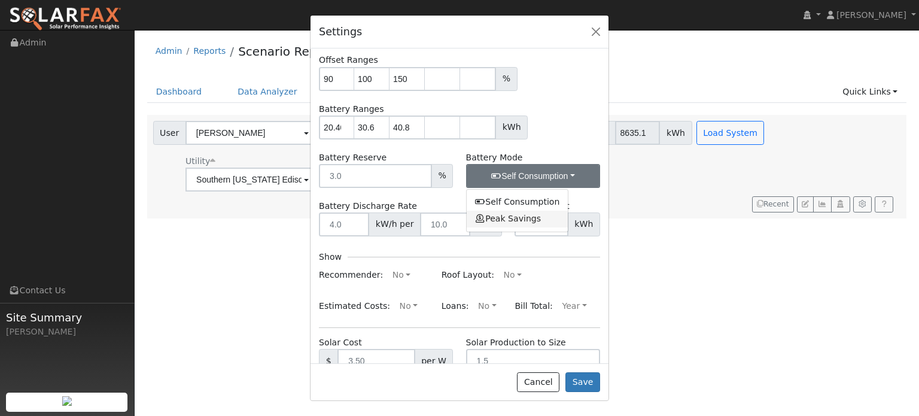
click at [541, 221] on link "Peak Savings" at bounding box center [517, 219] width 102 height 17
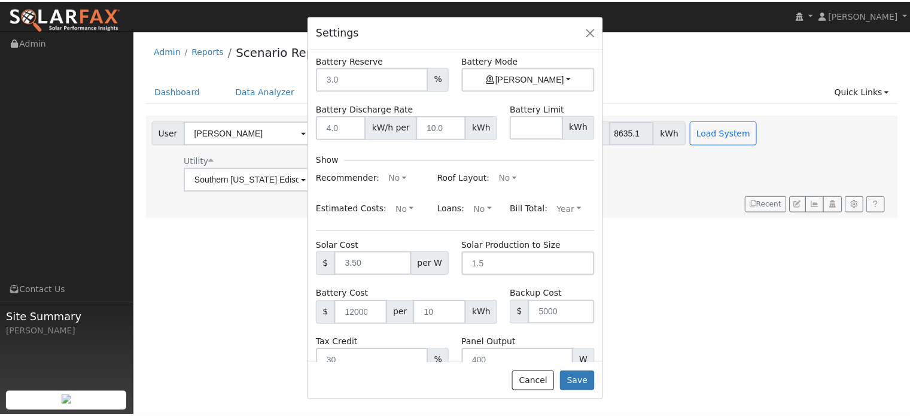
scroll to position [163, 0]
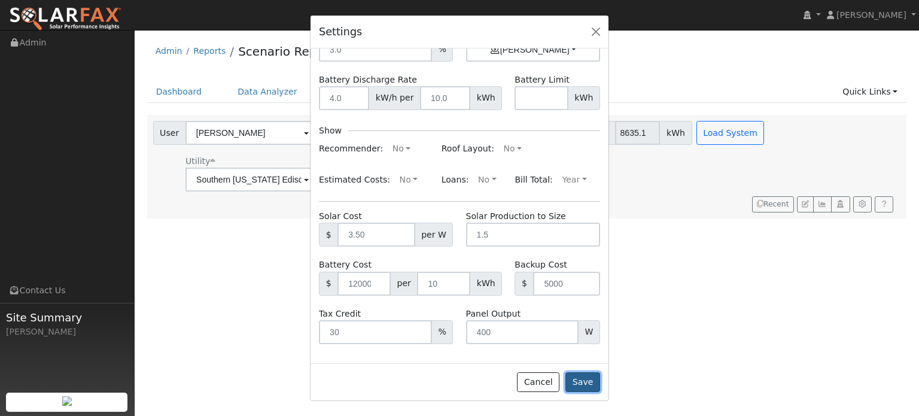
click at [596, 385] on button "Save" at bounding box center [582, 382] width 35 height 20
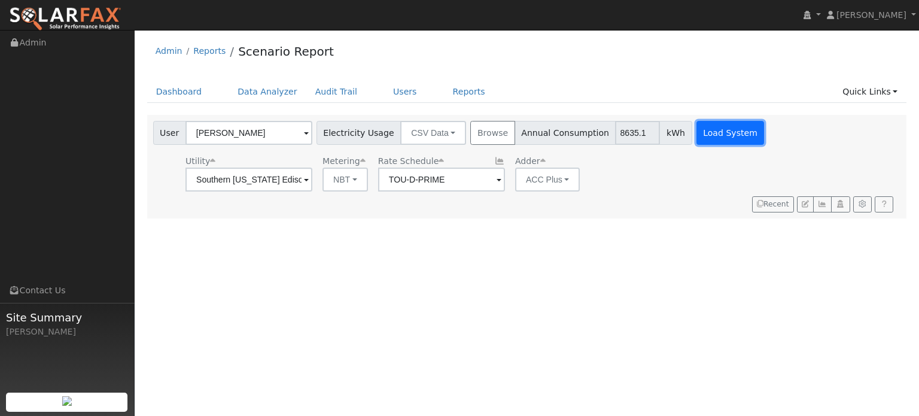
click at [696, 134] on button "Load System" at bounding box center [730, 133] width 68 height 24
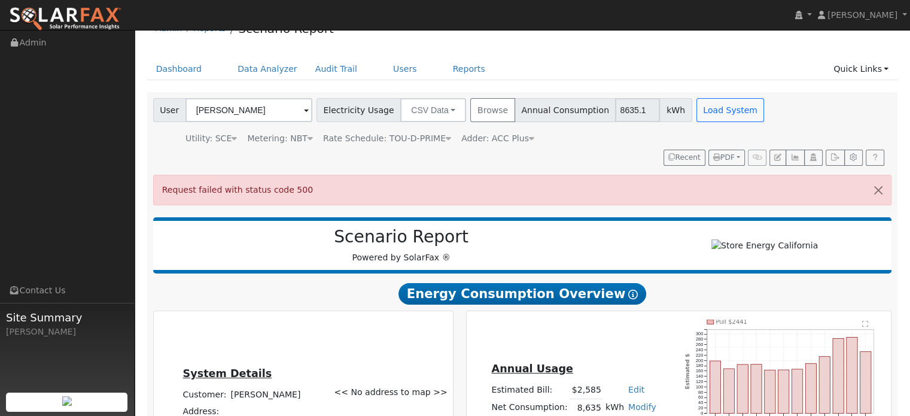
scroll to position [0, 0]
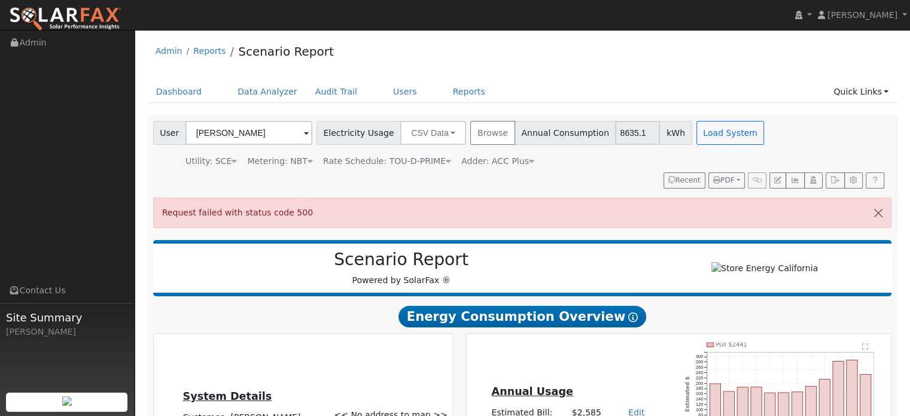
click at [496, 160] on div "Adder: ACC Plus" at bounding box center [497, 161] width 73 height 13
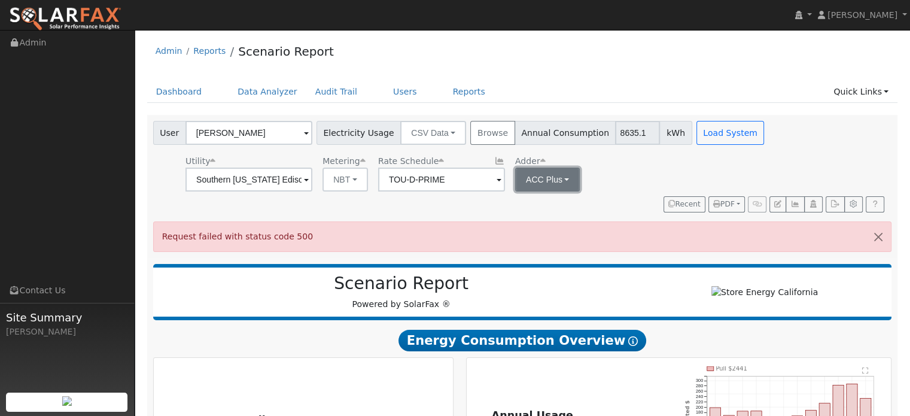
click at [551, 183] on button "ACC Plus" at bounding box center [547, 179] width 65 height 24
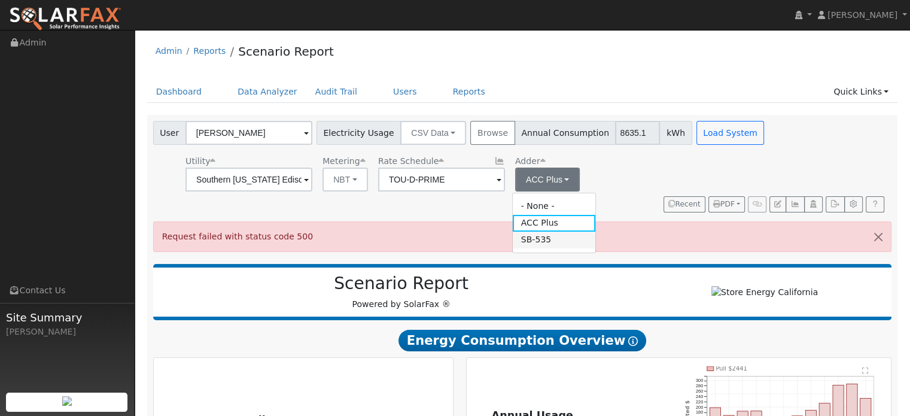
click at [560, 239] on link "SB-535" at bounding box center [554, 239] width 83 height 17
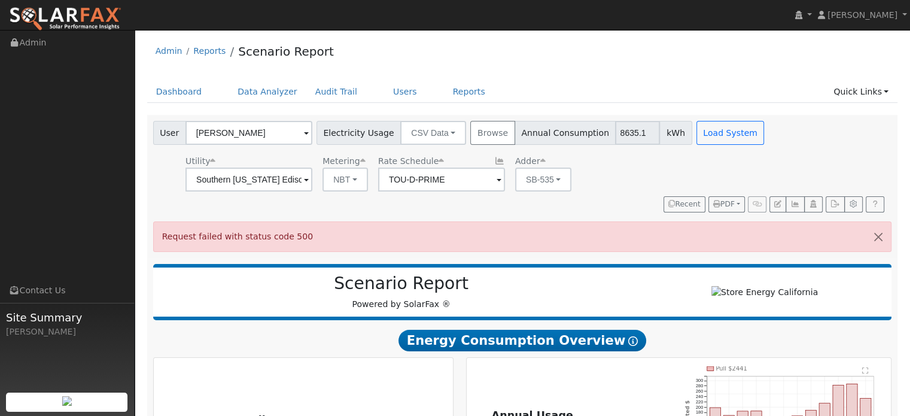
click at [613, 184] on div "Utility Southern [US_STATE] Edison Metering NBT NEM NBT Rate Schedule TOU-D-PRI…" at bounding box center [460, 171] width 618 height 41
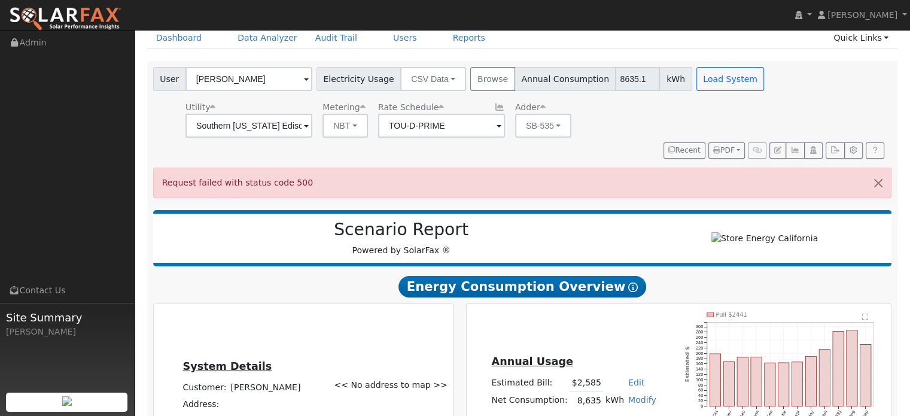
scroll to position [55, 0]
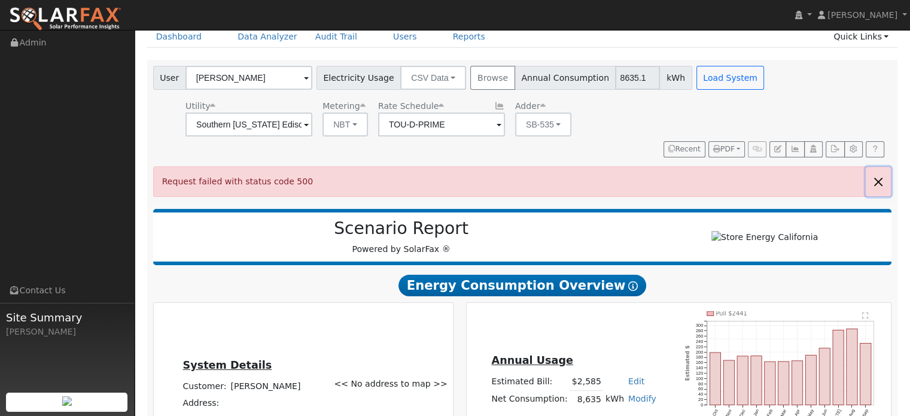
click at [885, 184] on button "button" at bounding box center [877, 181] width 25 height 29
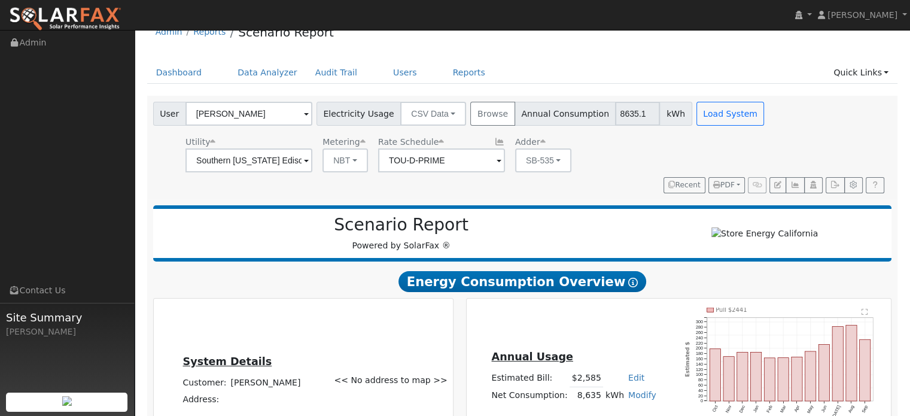
scroll to position [19, 0]
click at [703, 121] on button "Load System" at bounding box center [730, 114] width 68 height 24
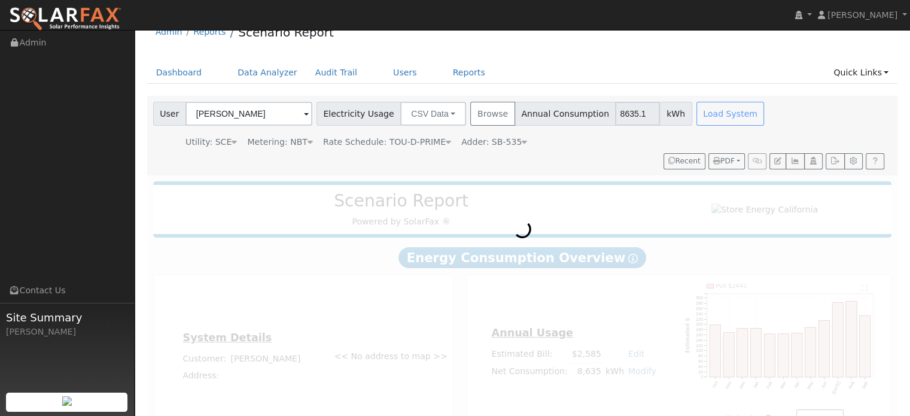
scroll to position [0, 0]
